Goal: Task Accomplishment & Management: Manage account settings

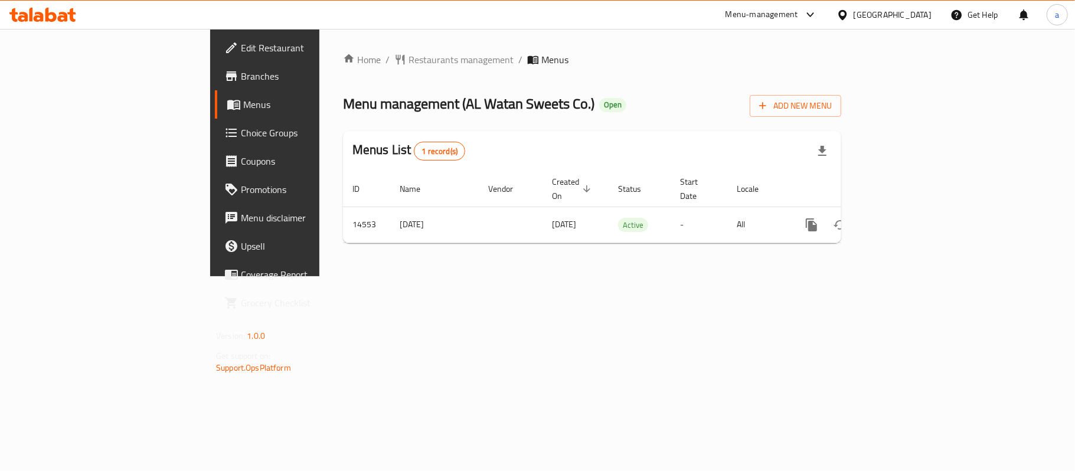
click at [917, 15] on div "[GEOGRAPHIC_DATA]" at bounding box center [893, 14] width 78 height 13
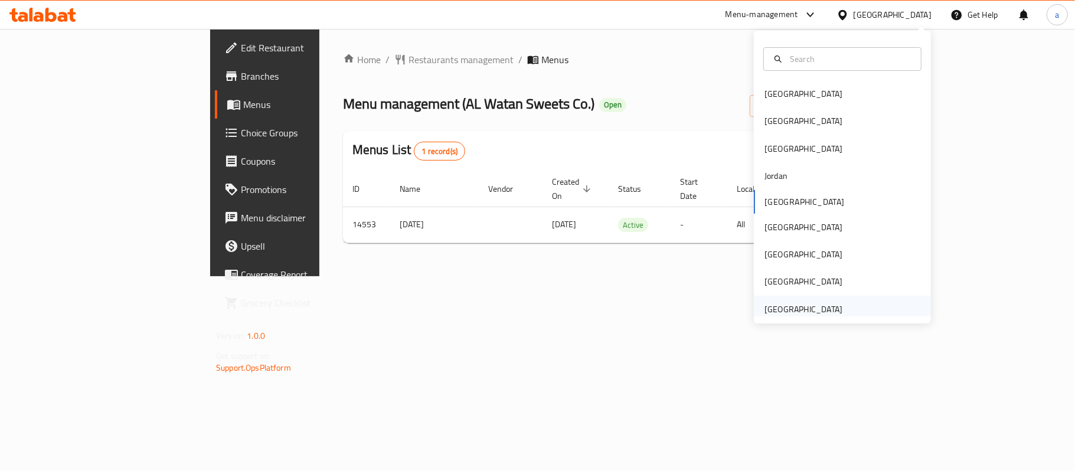
click at [798, 305] on div "United Arab Emirates" at bounding box center [804, 309] width 78 height 13
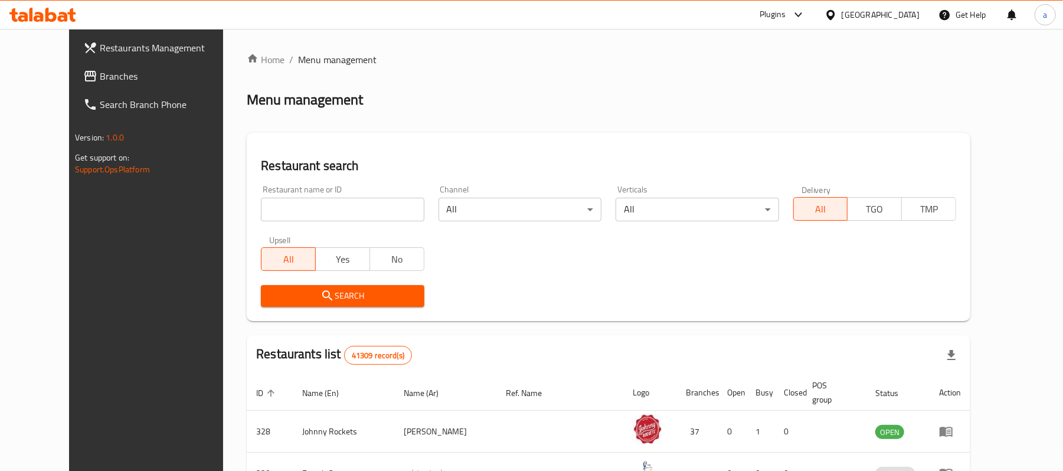
click at [100, 76] on span "Branches" at bounding box center [169, 76] width 138 height 14
click at [324, 213] on input "search" at bounding box center [342, 210] width 163 height 24
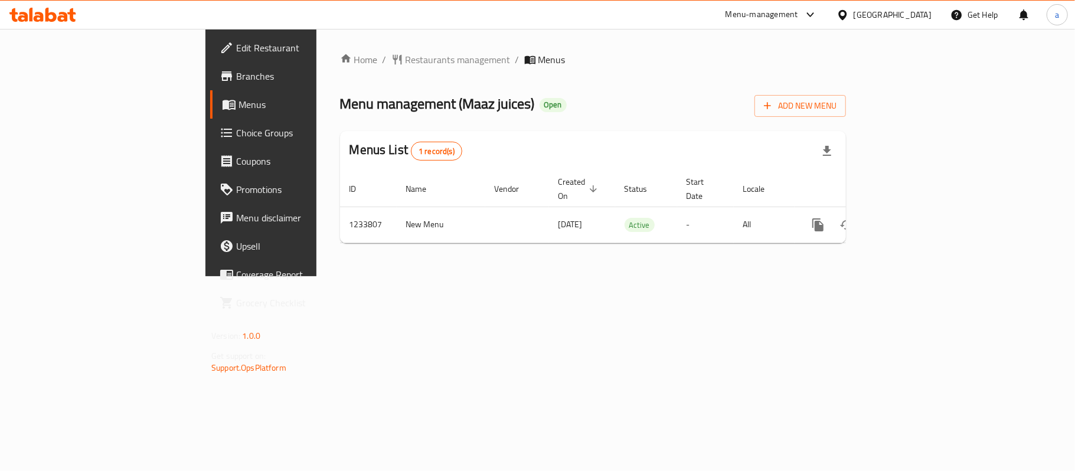
click at [65, 17] on icon at bounding box center [63, 17] width 10 height 10
click at [908, 17] on div "United Arab Emirates" at bounding box center [893, 14] width 78 height 13
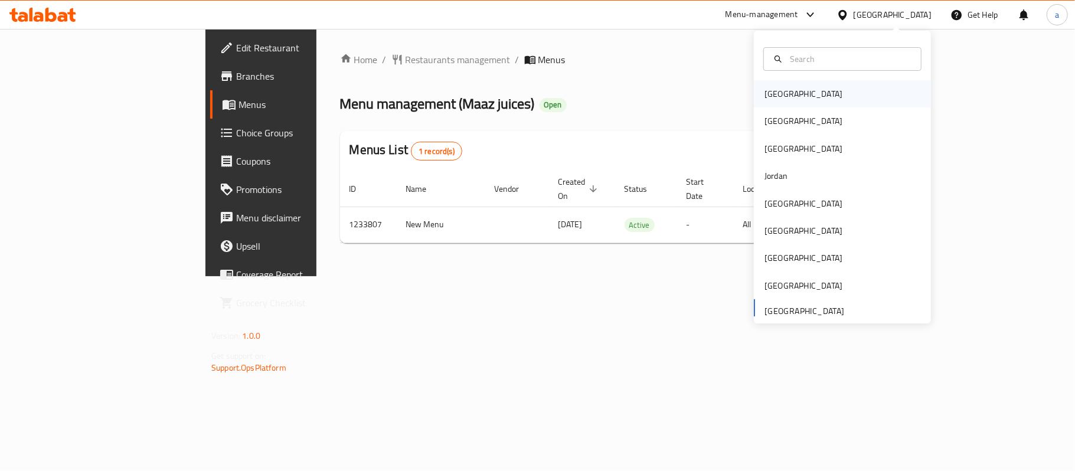
click at [777, 102] on div "[GEOGRAPHIC_DATA]" at bounding box center [803, 93] width 97 height 27
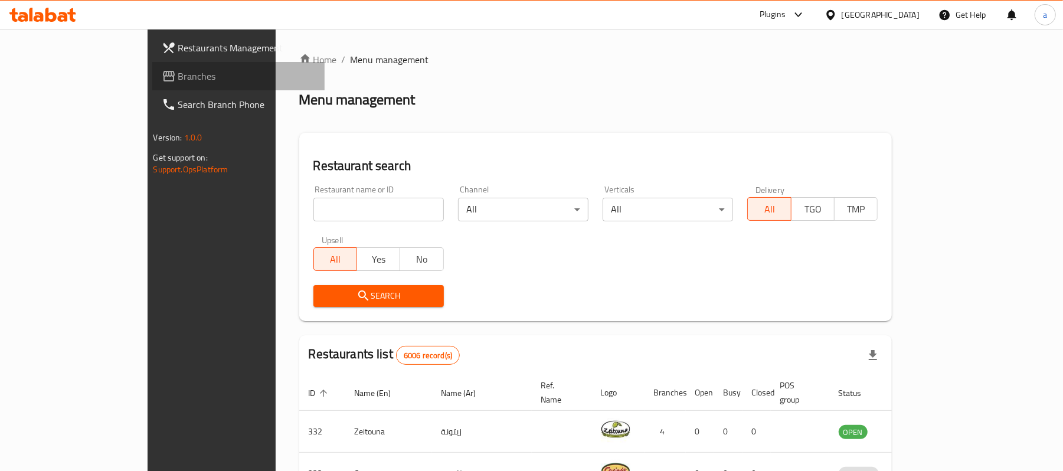
click at [178, 76] on span "Branches" at bounding box center [247, 76] width 138 height 14
